Goal: Book appointment/travel/reservation

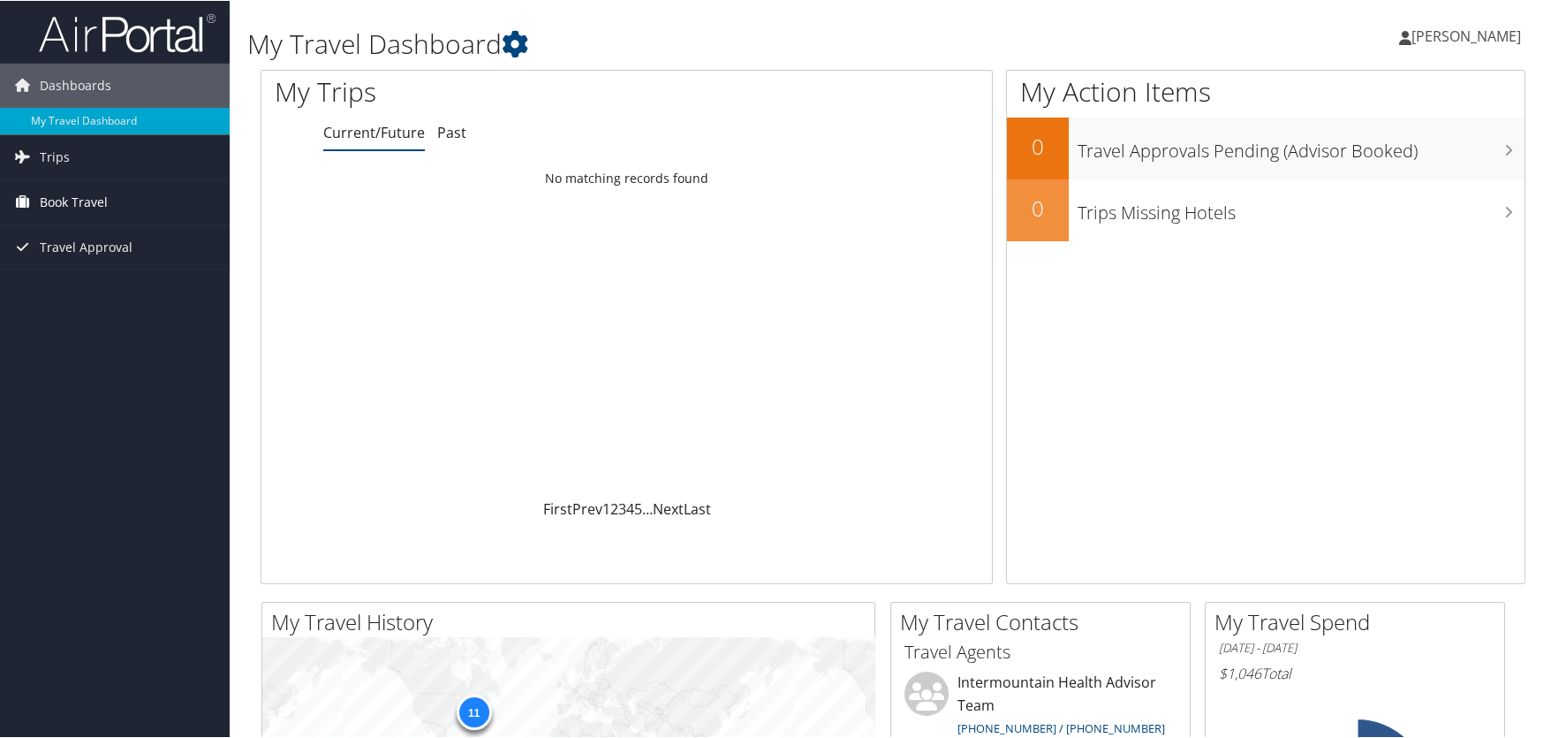
click at [59, 187] on span "Book Travel" at bounding box center [74, 201] width 68 height 44
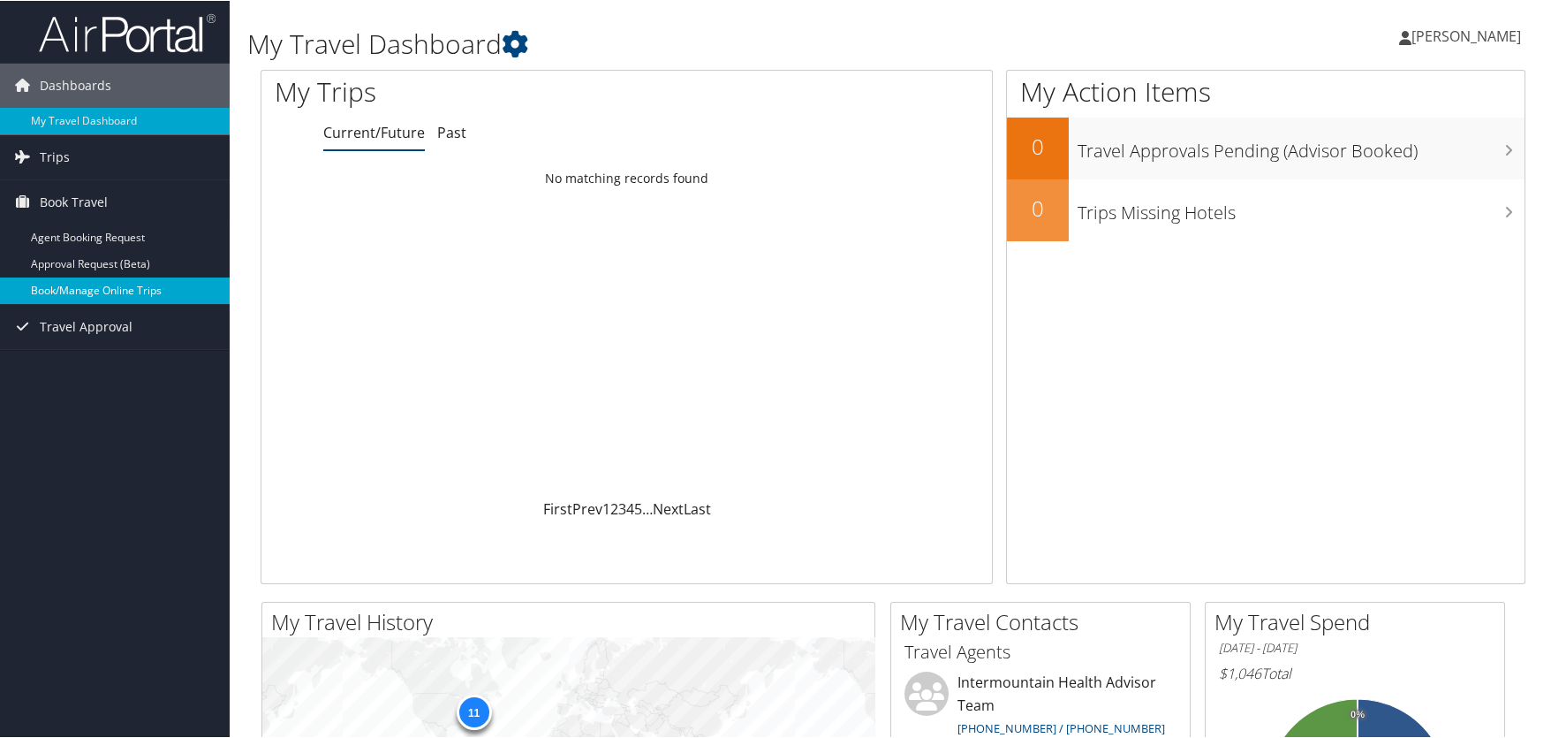
click at [114, 282] on link "Book/Manage Online Trips" at bounding box center [115, 290] width 230 height 27
click at [711, 242] on div "Loading... No matching records found" at bounding box center [627, 330] width 731 height 336
click at [94, 286] on link "Book/Manage Online Trips" at bounding box center [115, 290] width 230 height 27
click at [116, 286] on link "Book/Manage Online Trips" at bounding box center [115, 290] width 230 height 27
click at [100, 284] on link "Book/Manage Online Trips" at bounding box center [115, 290] width 230 height 27
